Goal: Check status: Check status

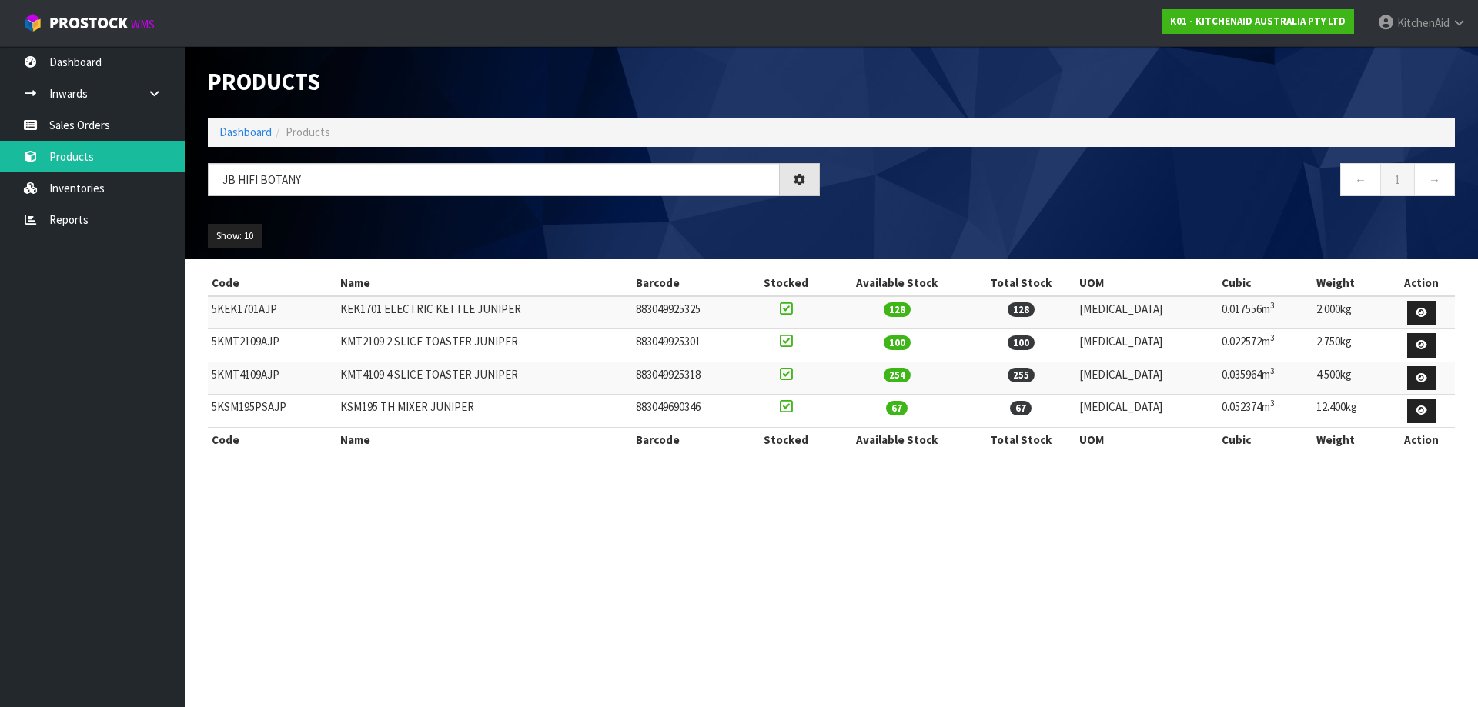
type input "JB HIFI BOTANY"
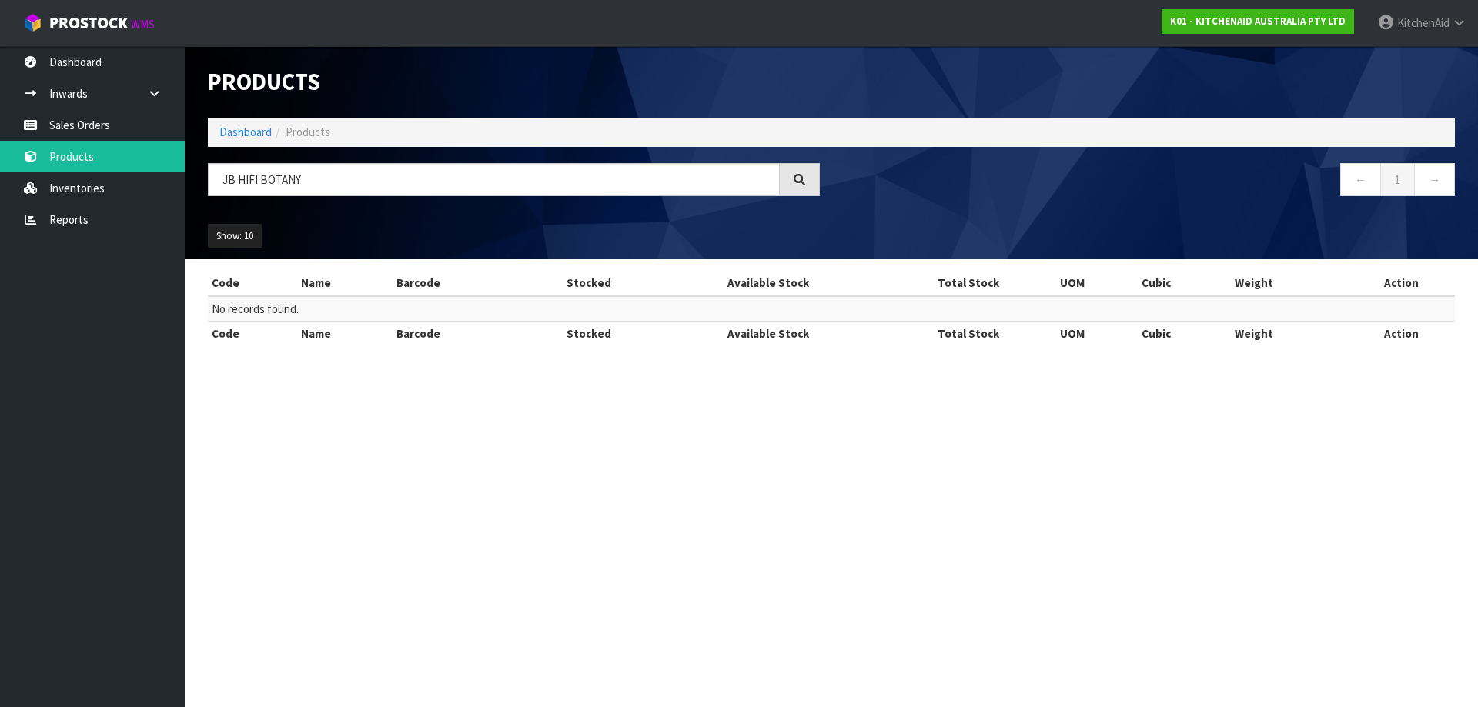
drag, startPoint x: 323, startPoint y: 191, endPoint x: 202, endPoint y: 198, distance: 121.0
click at [202, 198] on div "JB HIFI BOTANY" at bounding box center [513, 185] width 635 height 45
click at [107, 128] on link "Sales Orders" at bounding box center [92, 125] width 185 height 32
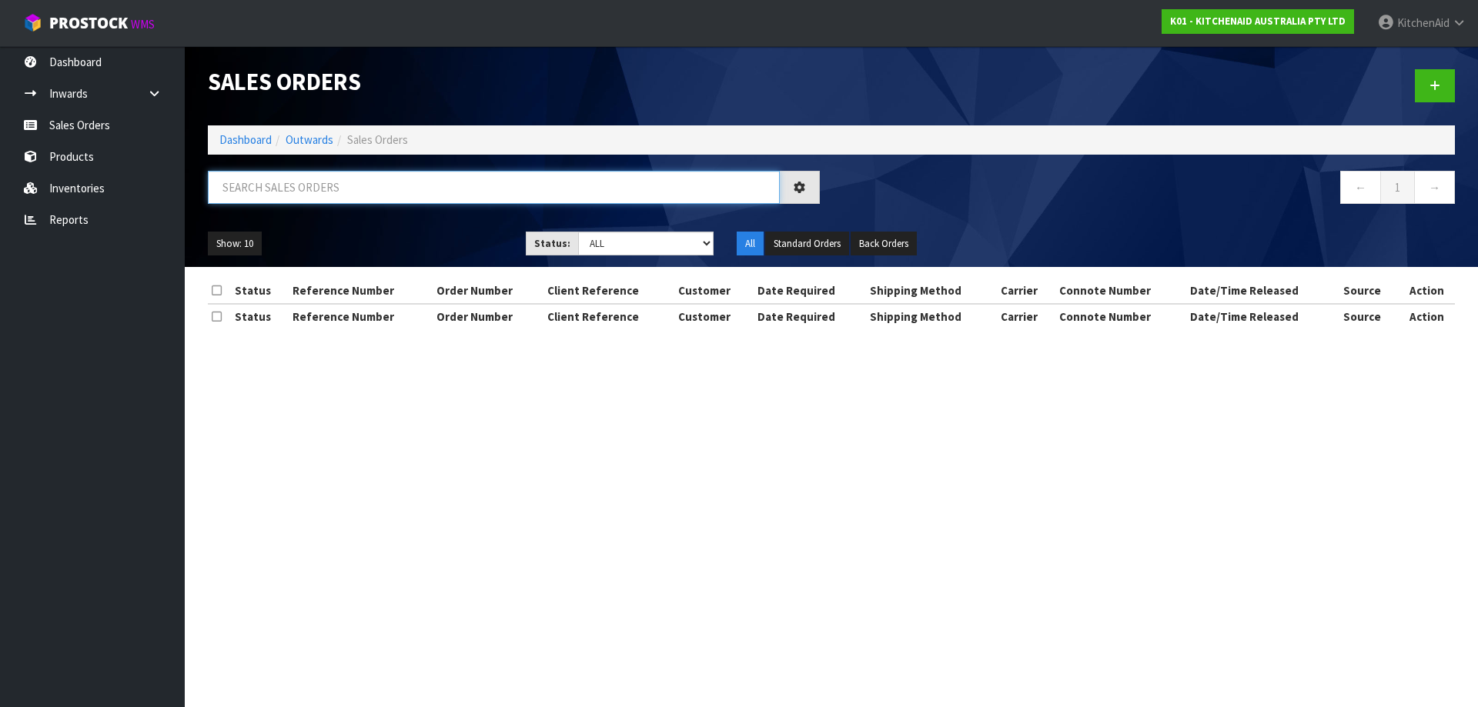
click at [286, 189] on input "text" at bounding box center [494, 187] width 572 height 33
paste input "JB HIFI BOTANY"
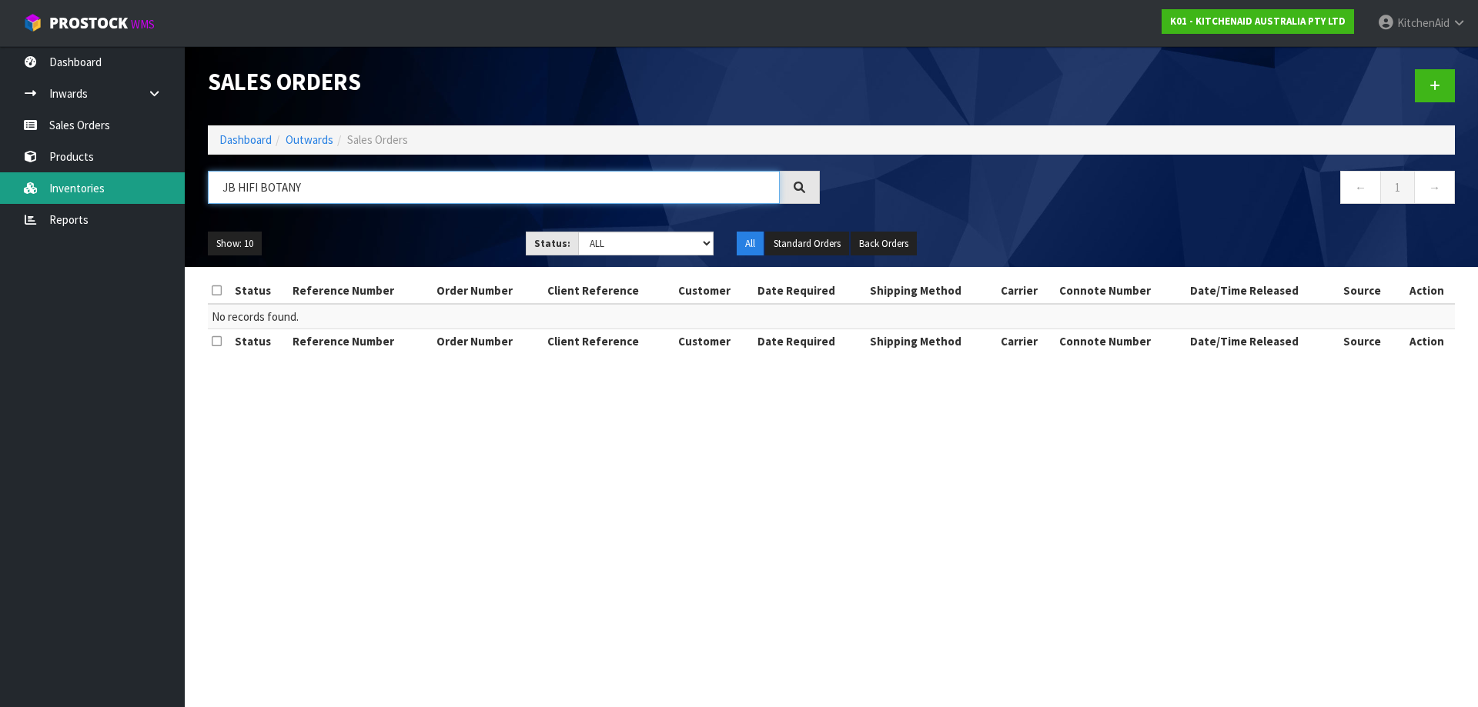
drag, startPoint x: 260, startPoint y: 185, endPoint x: 180, endPoint y: 175, distance: 80.7
click at [180, 175] on body "Toggle navigation ProStock WMS K01 - KITCHENAID AUSTRALIA PTY LTD [GEOGRAPHIC_D…" at bounding box center [739, 353] width 1478 height 707
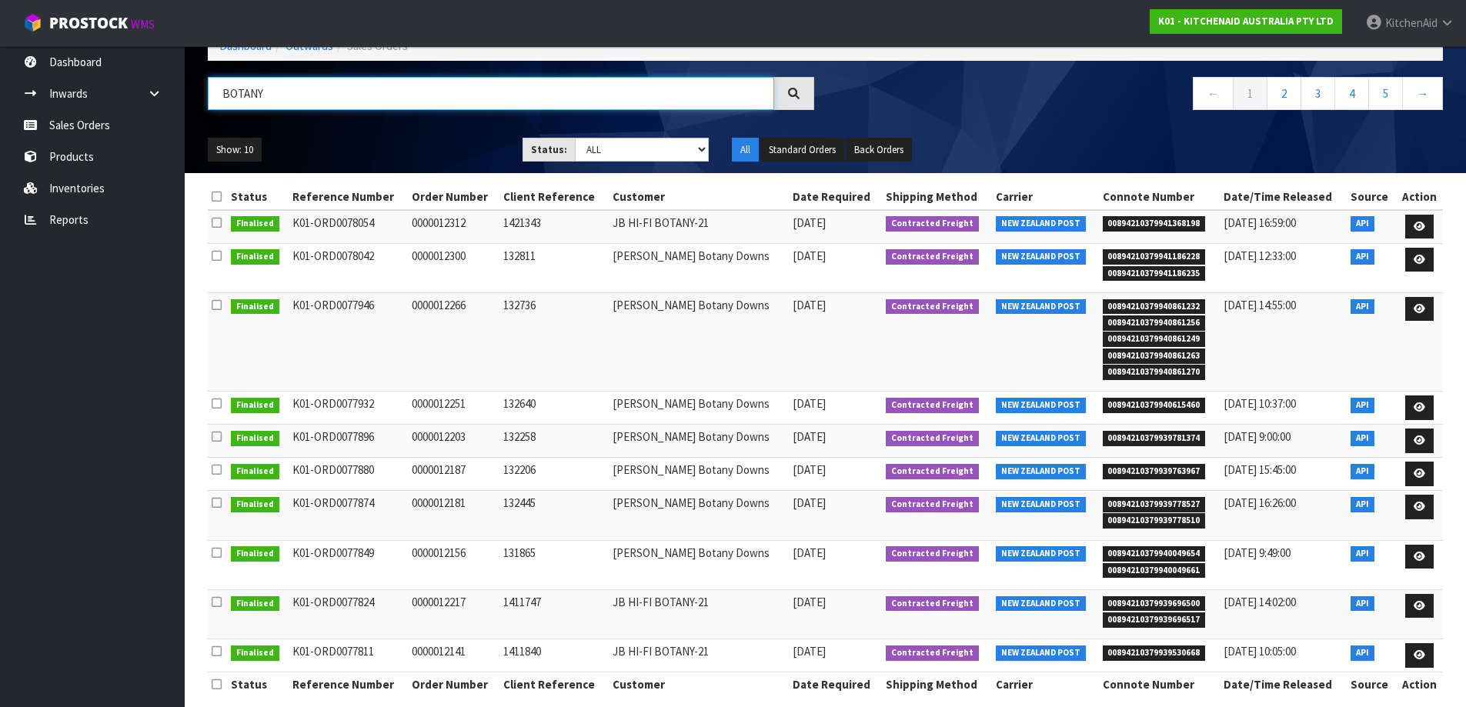
scroll to position [112, 0]
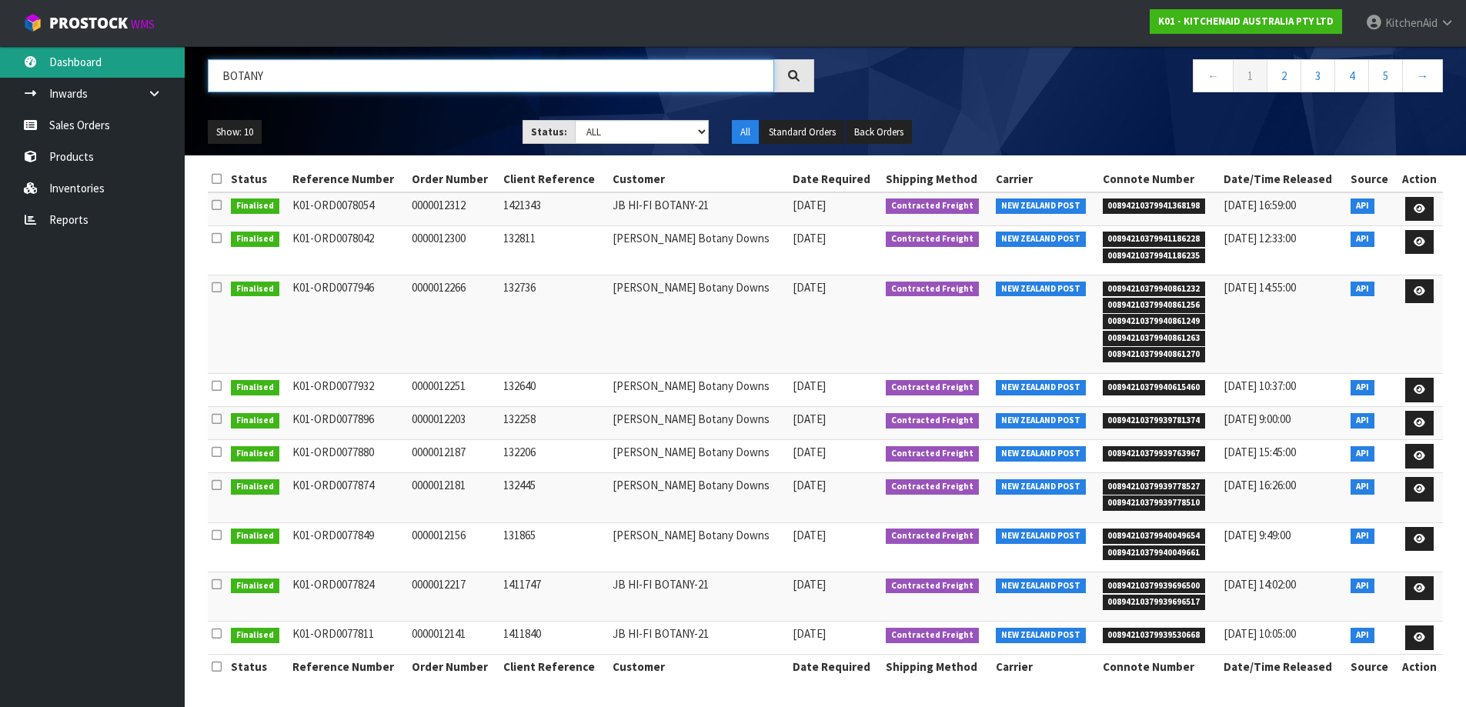
drag, startPoint x: 322, startPoint y: 82, endPoint x: 173, endPoint y: 60, distance: 150.2
click at [173, 60] on body "Toggle navigation ProStock WMS K01 - KITCHENAID AUSTRALIA PTY LTD [GEOGRAPHIC_D…" at bounding box center [733, 241] width 1466 height 707
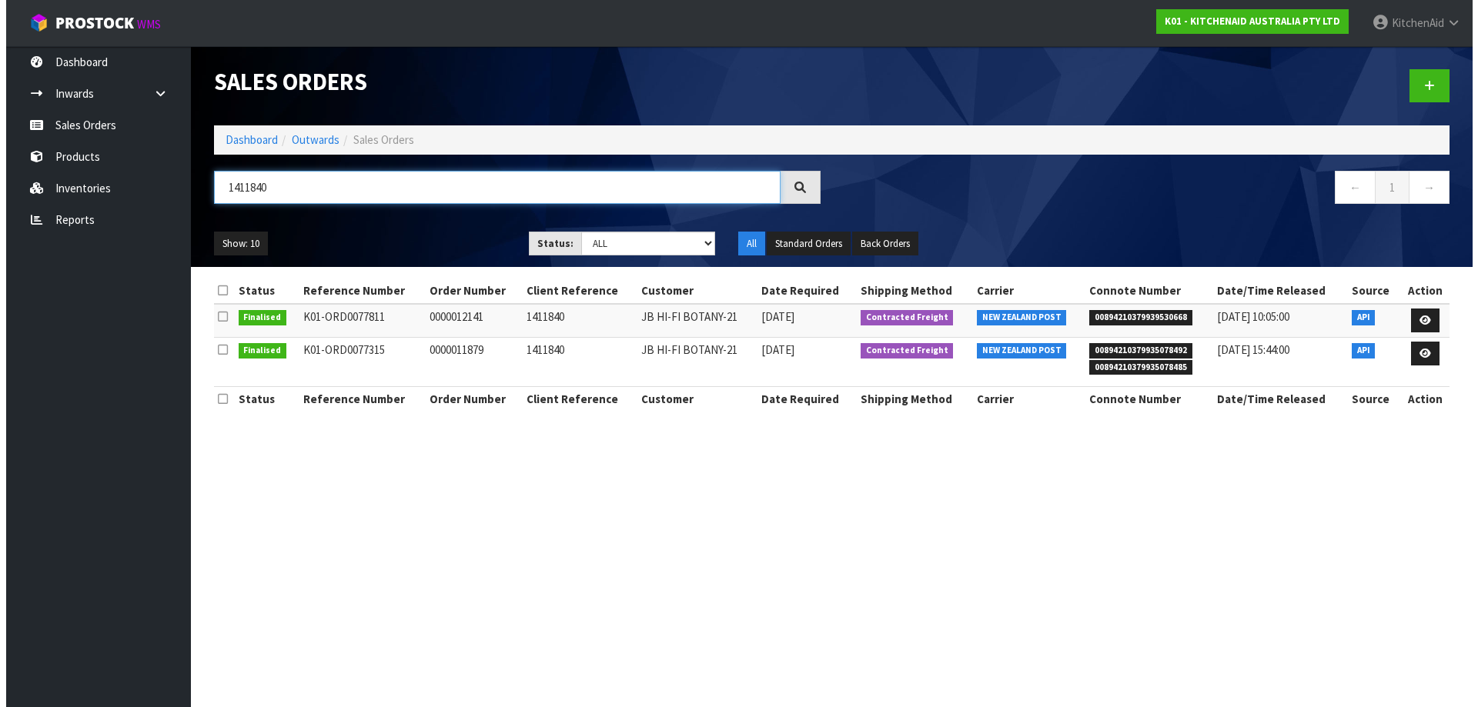
scroll to position [0, 0]
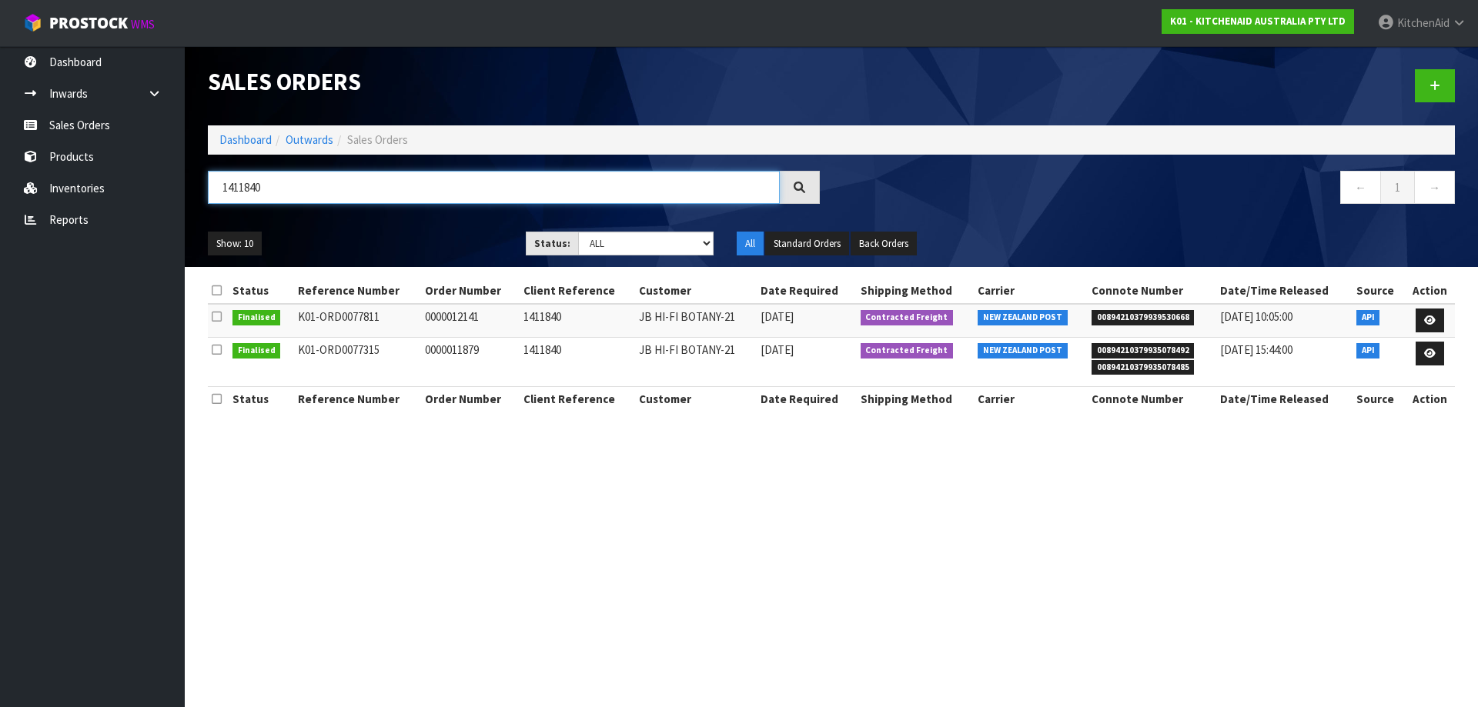
type input "1411840"
click at [1435, 356] on icon at bounding box center [1430, 354] width 12 height 10
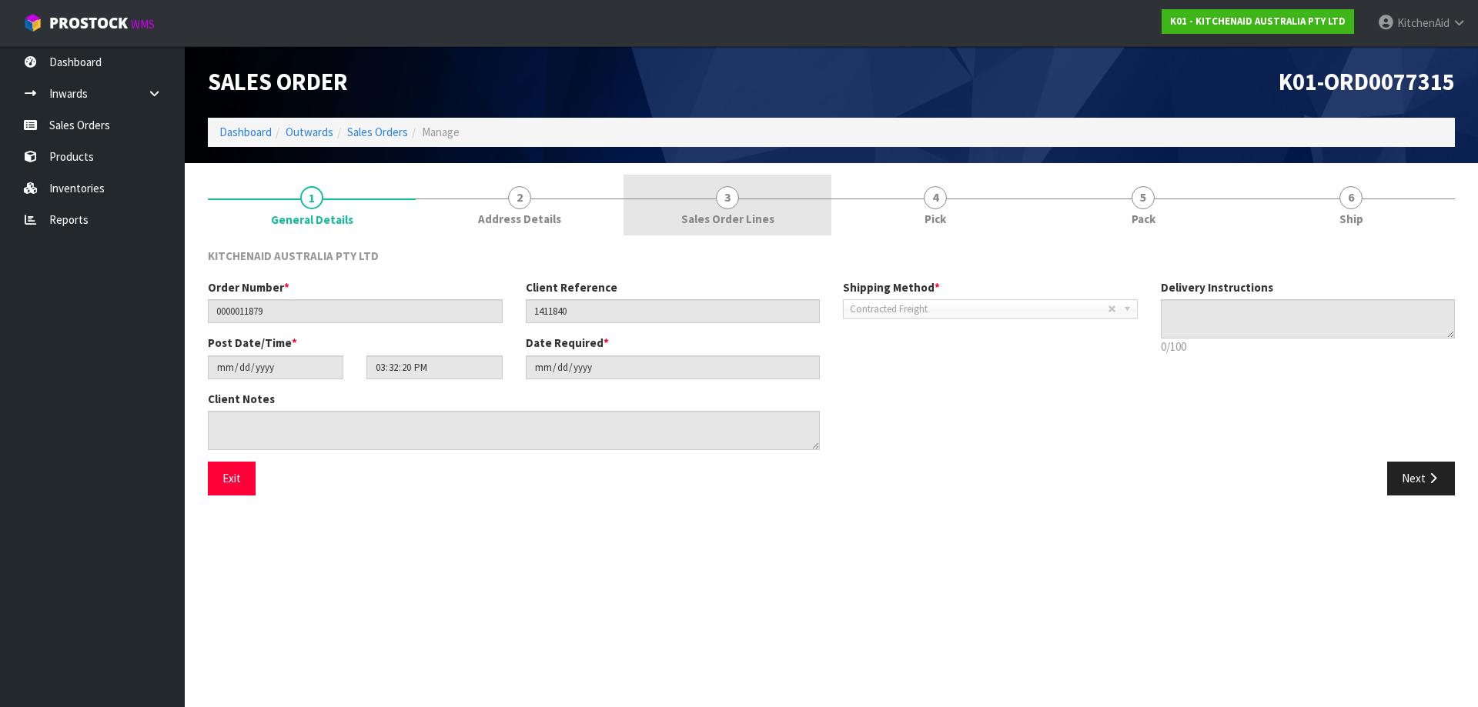
click at [726, 215] on span "Sales Order Lines" at bounding box center [727, 219] width 93 height 16
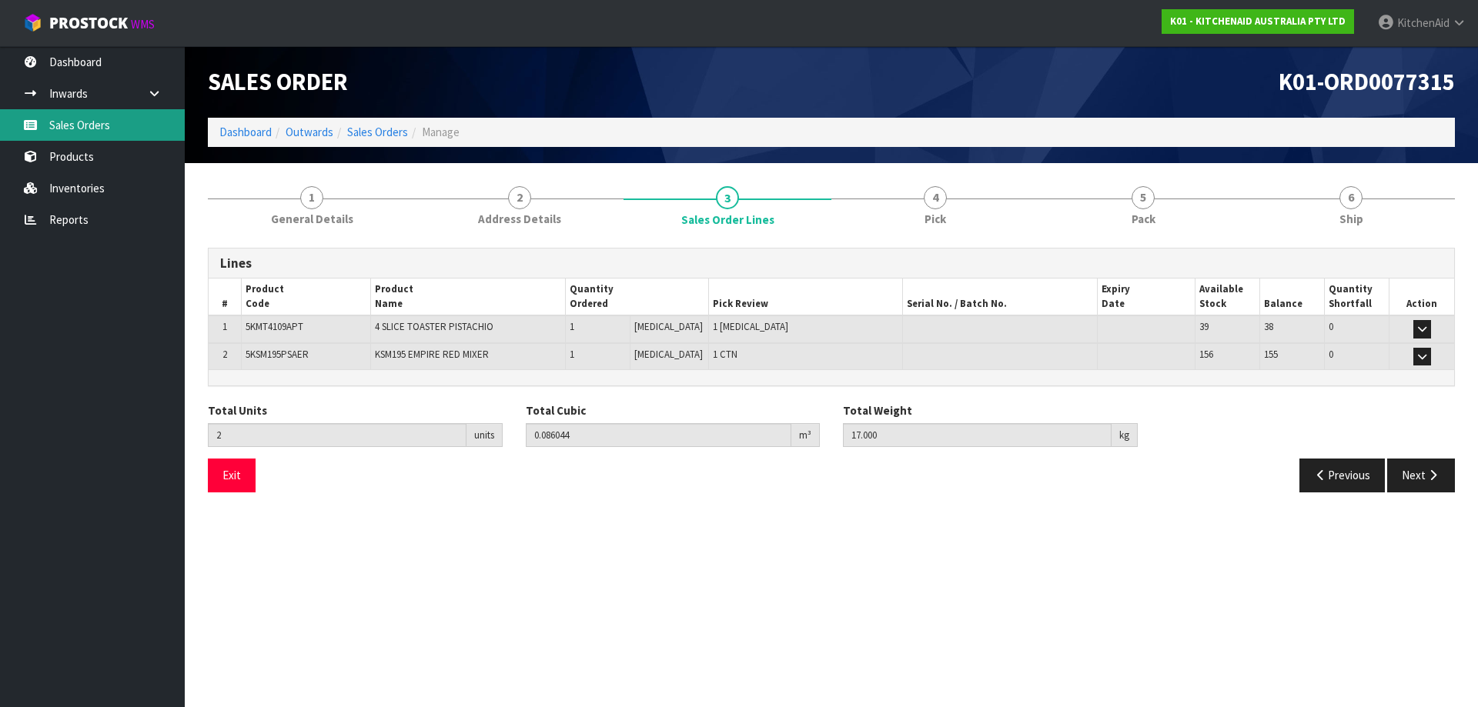
click at [125, 129] on link "Sales Orders" at bounding box center [92, 125] width 185 height 32
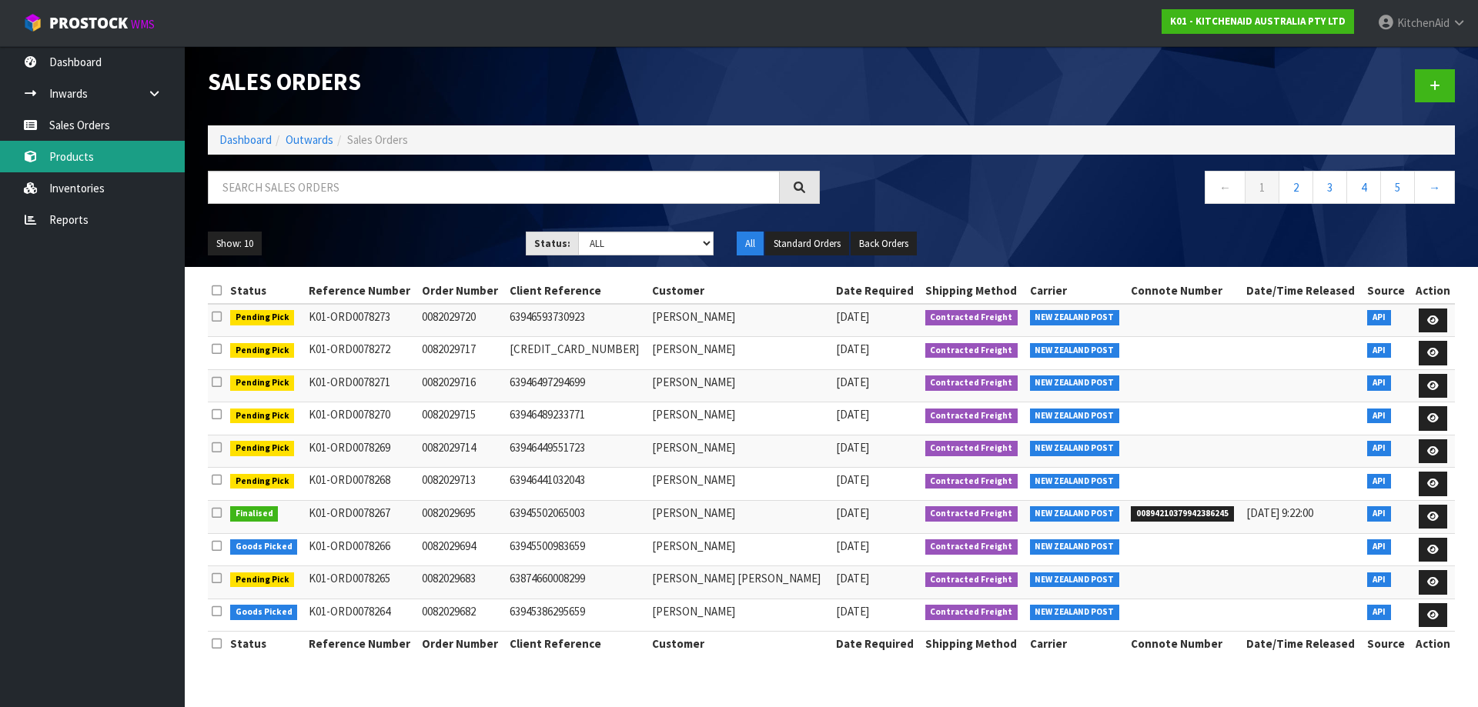
click at [82, 155] on link "Products" at bounding box center [92, 157] width 185 height 32
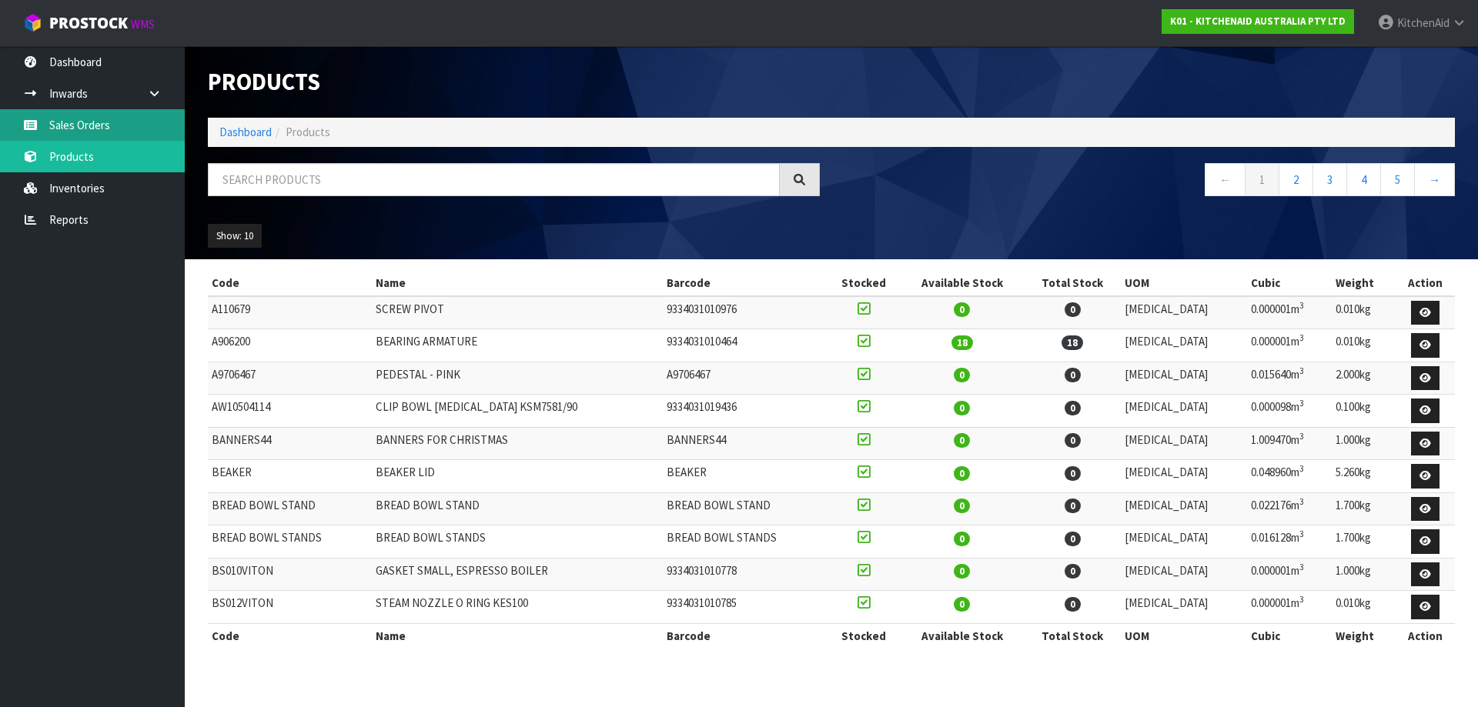
click at [99, 129] on link "Sales Orders" at bounding box center [92, 125] width 185 height 32
